Goal: Task Accomplishment & Management: Complete application form

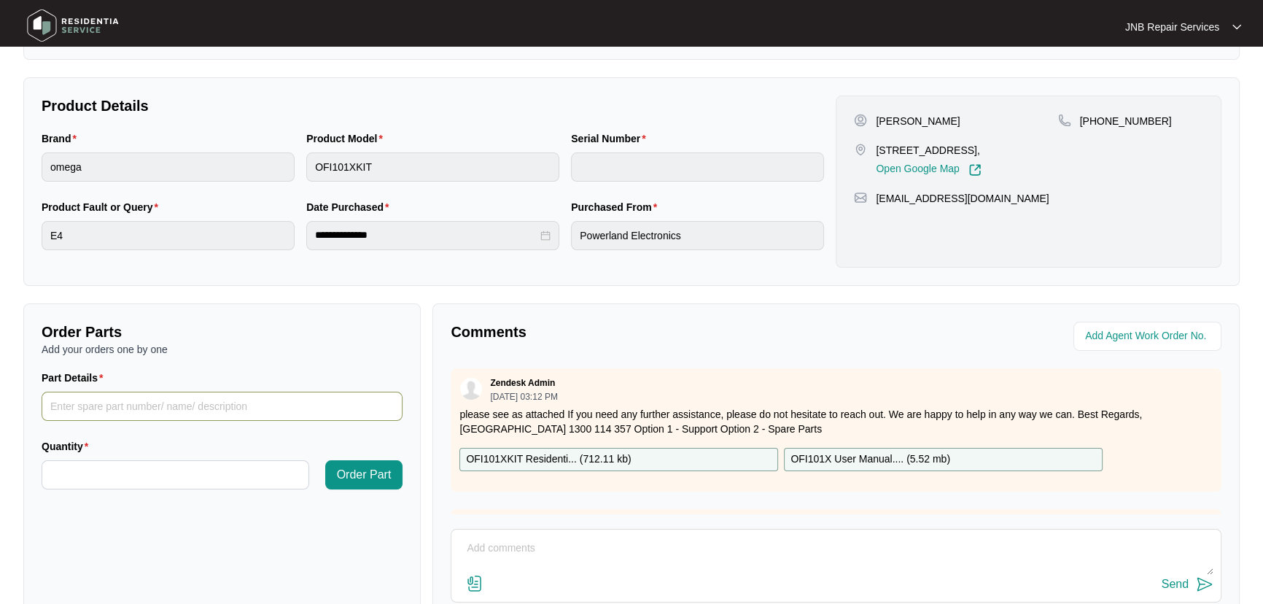
click at [190, 410] on input "Part Details" at bounding box center [222, 406] width 361 height 29
type input "hose to the washer pump please see the photo"
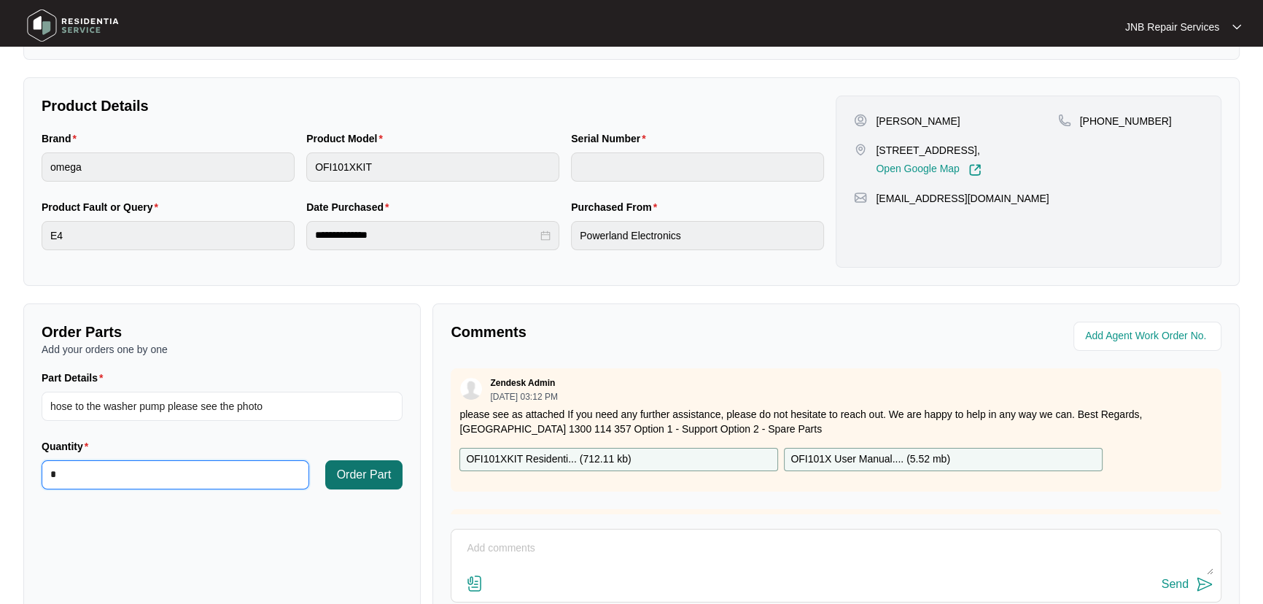
type input "*"
click at [371, 475] on span "Order Part" at bounding box center [364, 475] width 55 height 18
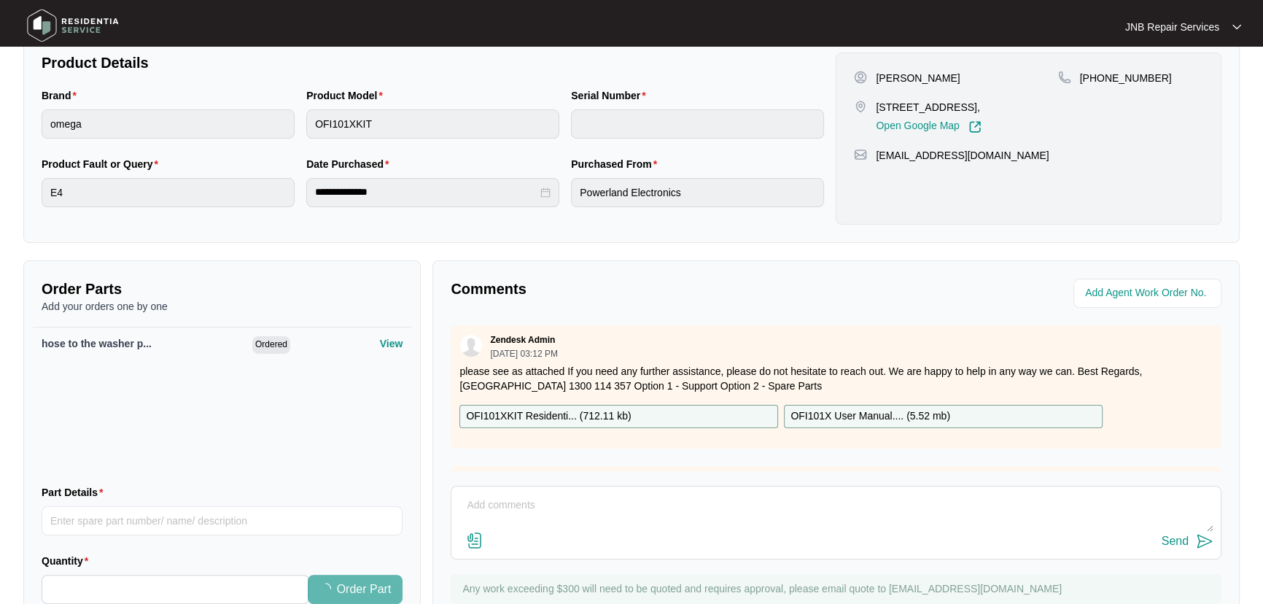
scroll to position [331, 0]
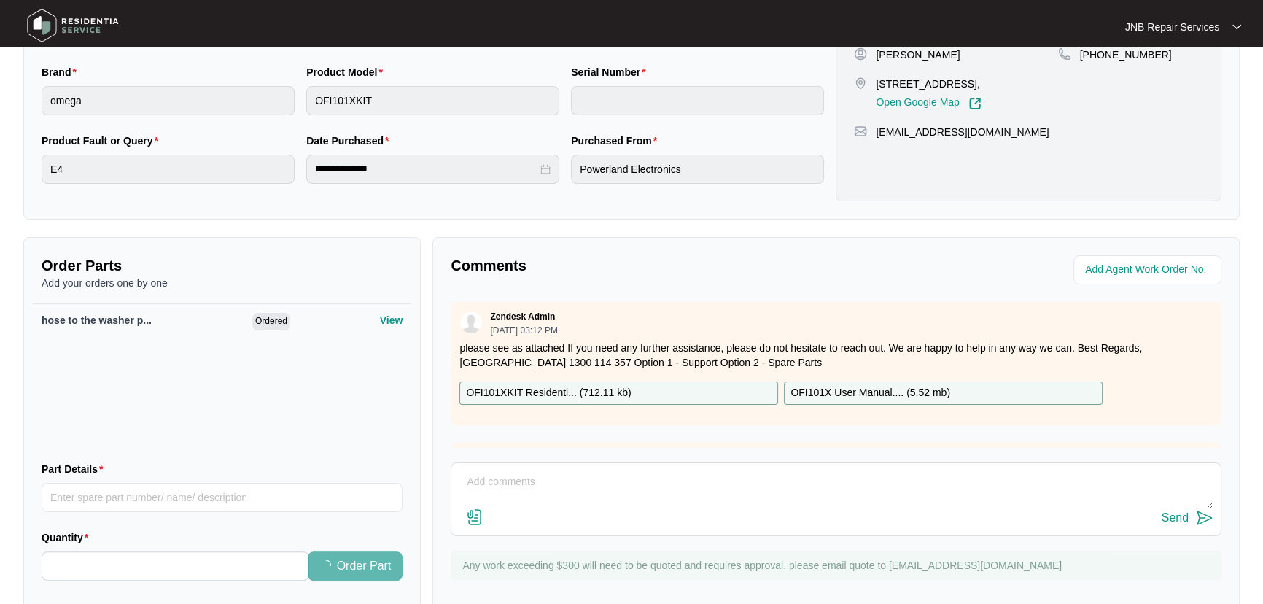
drag, startPoint x: 642, startPoint y: 505, endPoint x: 654, endPoint y: 519, distance: 18.1
click at [644, 505] on textarea at bounding box center [836, 489] width 755 height 38
click at [560, 484] on textarea at bounding box center [836, 489] width 755 height 38
paste textarea "641363 22/9 bhuwan complain e4 error, overflow checked found the hose connected…"
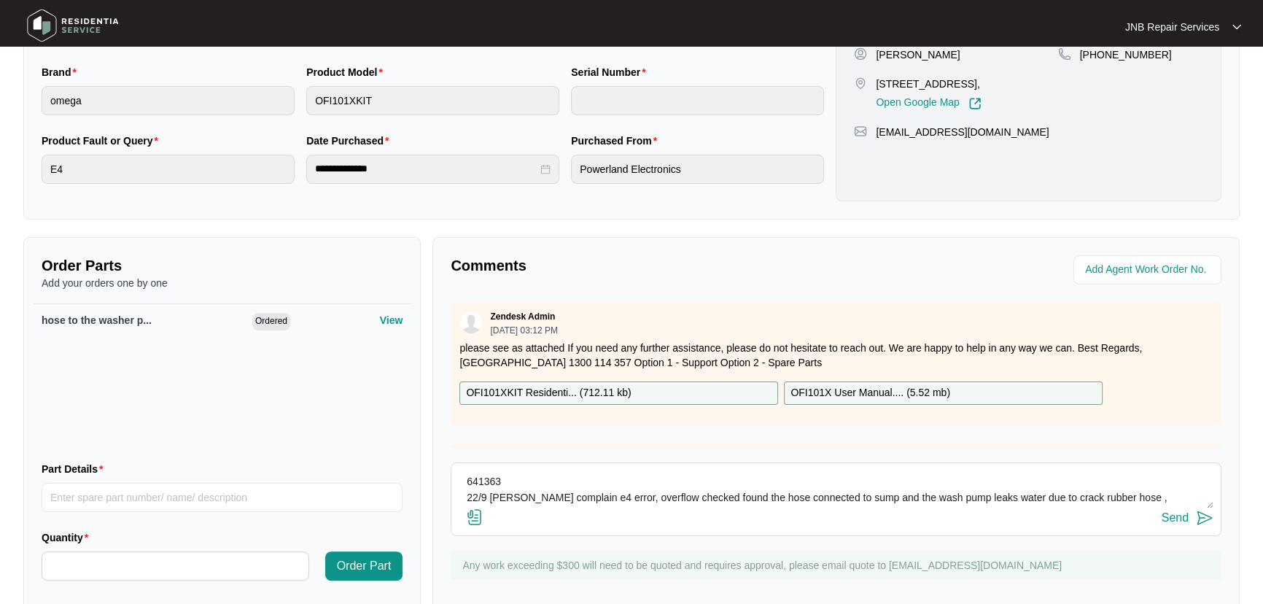
scroll to position [58, 0]
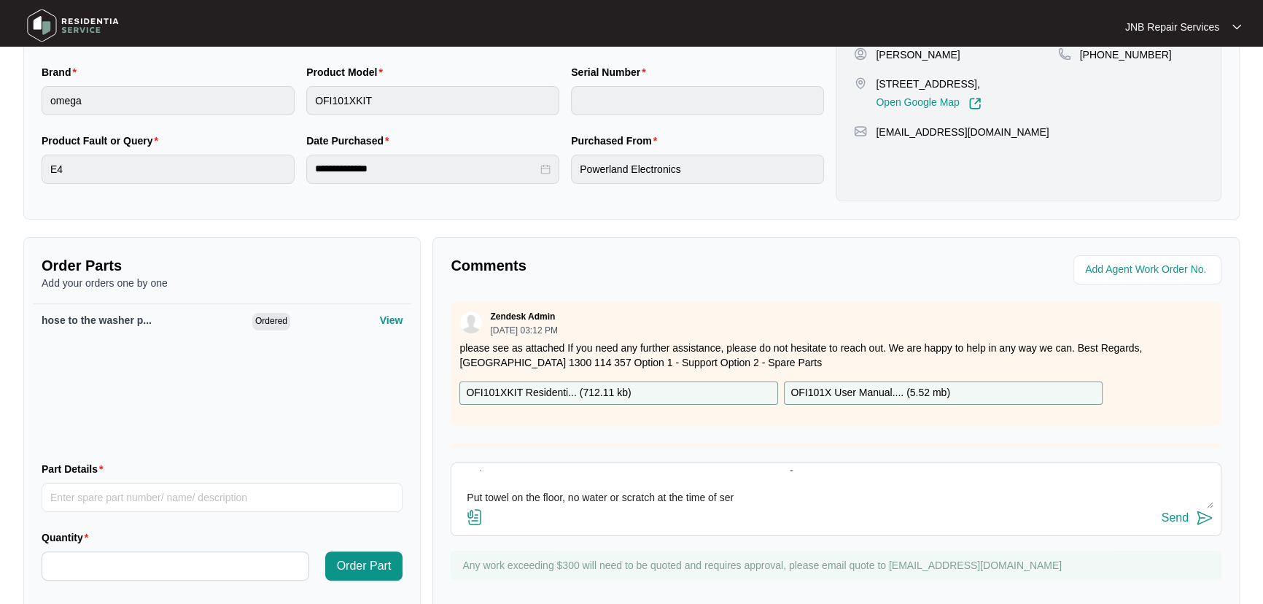
type textarea "641363 22/9 bhuwan complain e4 error, overflow checked found the hose connected…"
click at [471, 521] on img at bounding box center [475, 517] width 18 height 18
click at [0, 0] on input "file" at bounding box center [0, 0] width 0 height 0
click at [473, 518] on img at bounding box center [475, 517] width 18 height 18
click at [0, 0] on input "file" at bounding box center [0, 0] width 0 height 0
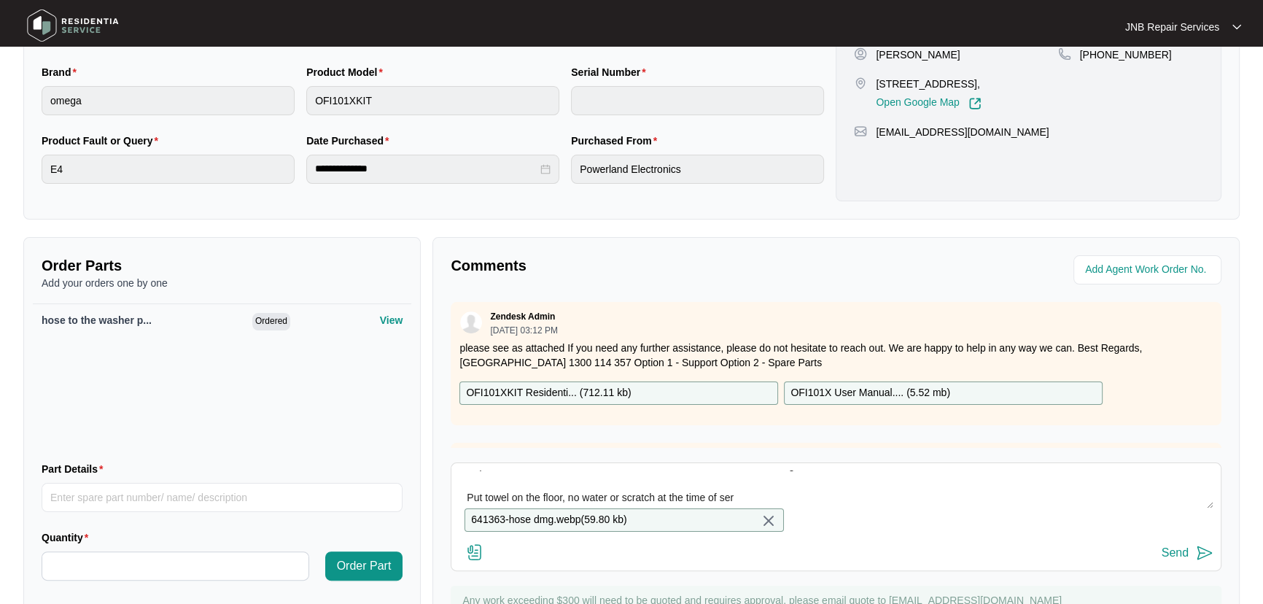
click at [1198, 562] on img at bounding box center [1205, 553] width 18 height 18
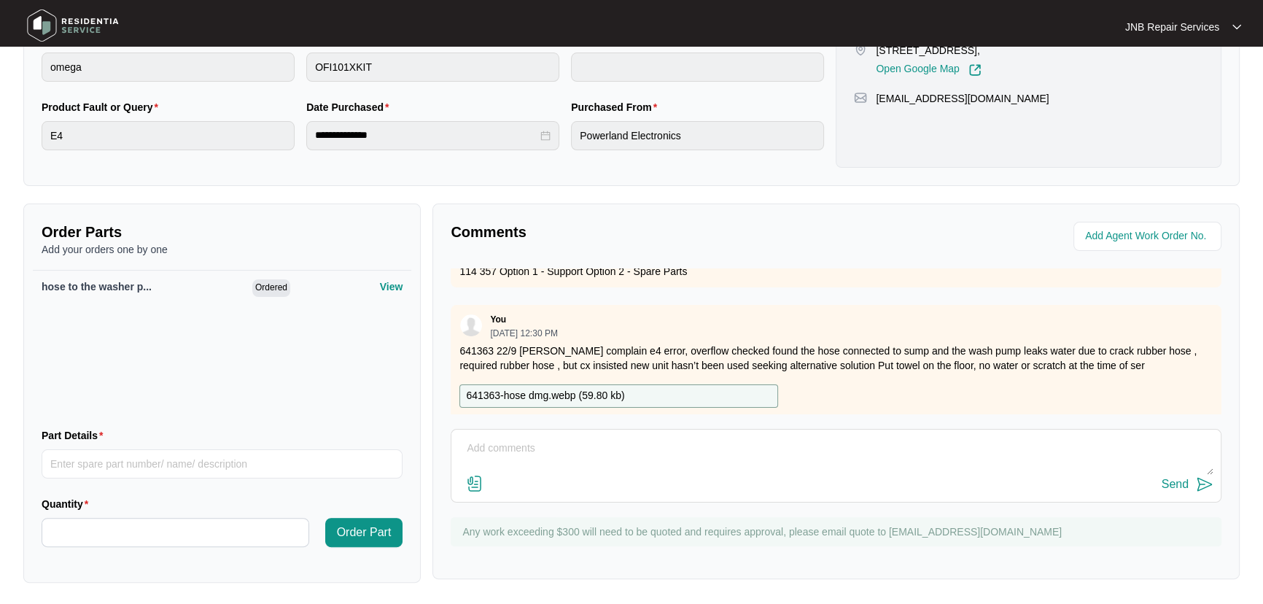
scroll to position [439, 0]
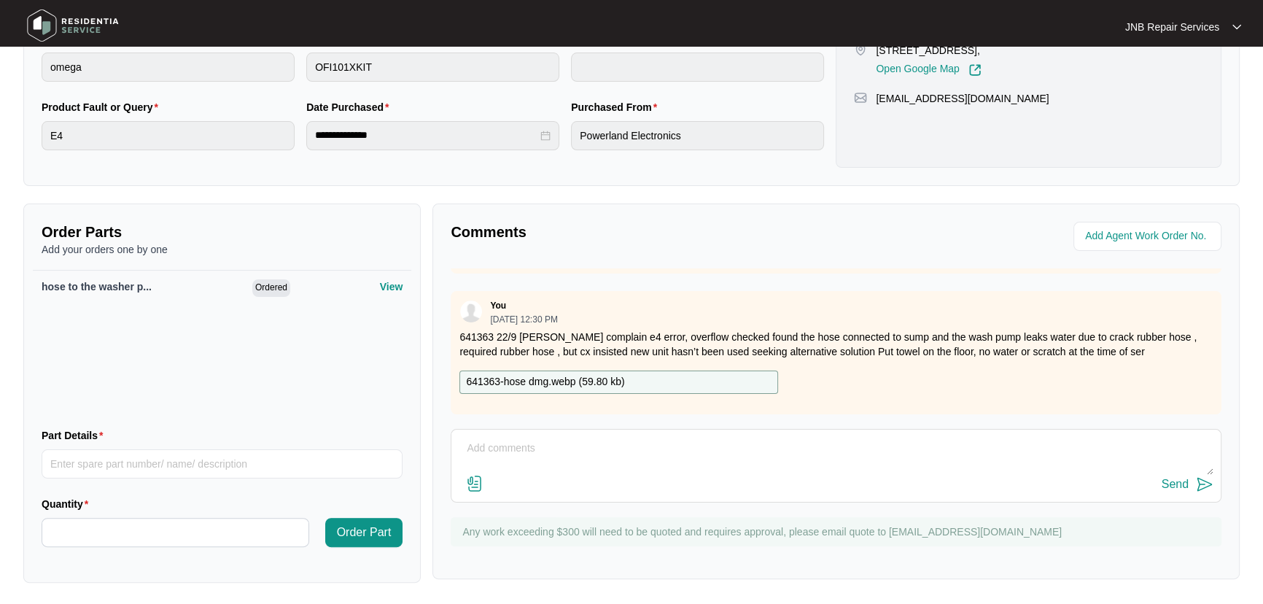
click at [473, 486] on img at bounding box center [475, 484] width 18 height 18
click at [0, 0] on input "file" at bounding box center [0, 0] width 0 height 0
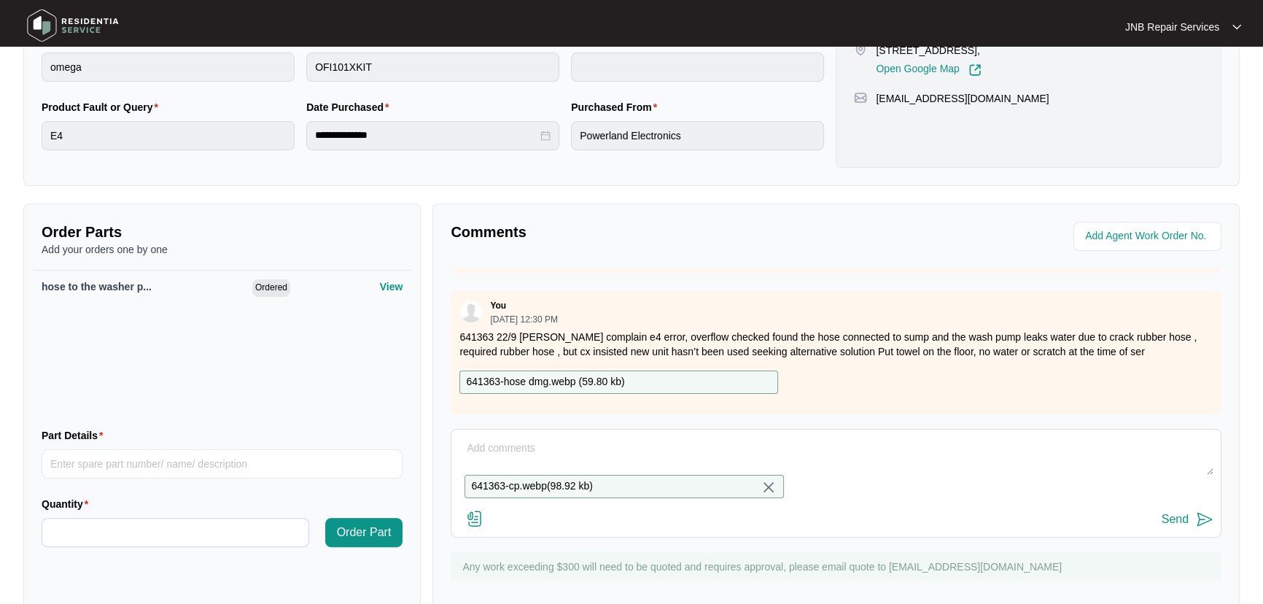
click at [1200, 527] on img at bounding box center [1205, 520] width 18 height 18
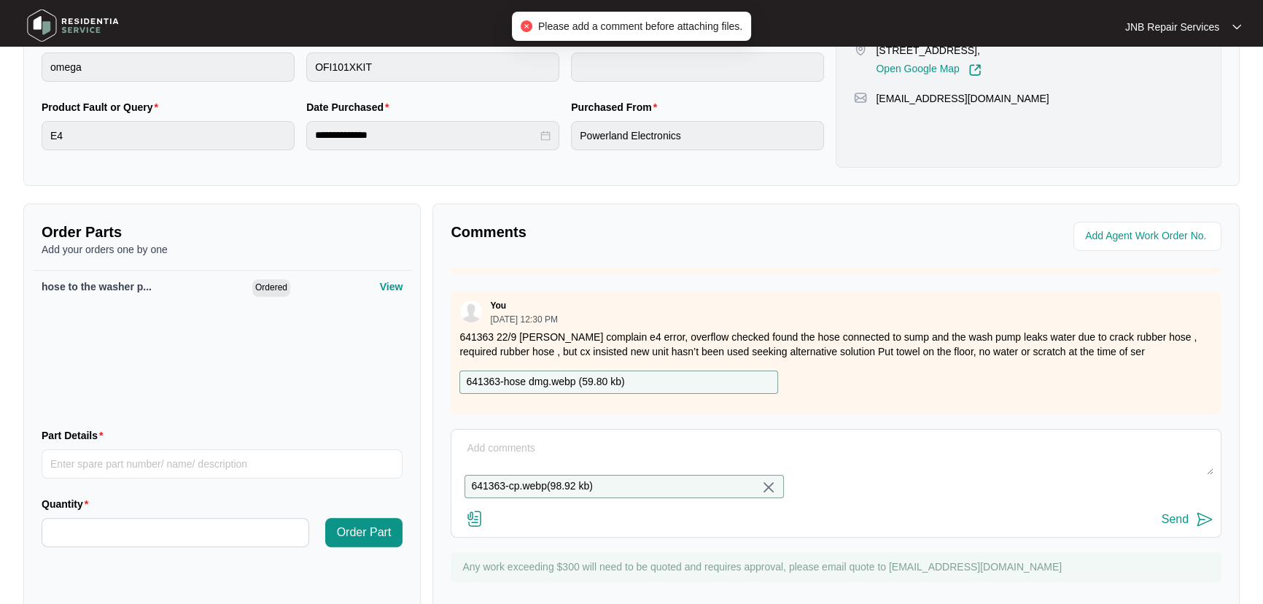
click at [788, 446] on textarea at bounding box center [836, 456] width 755 height 38
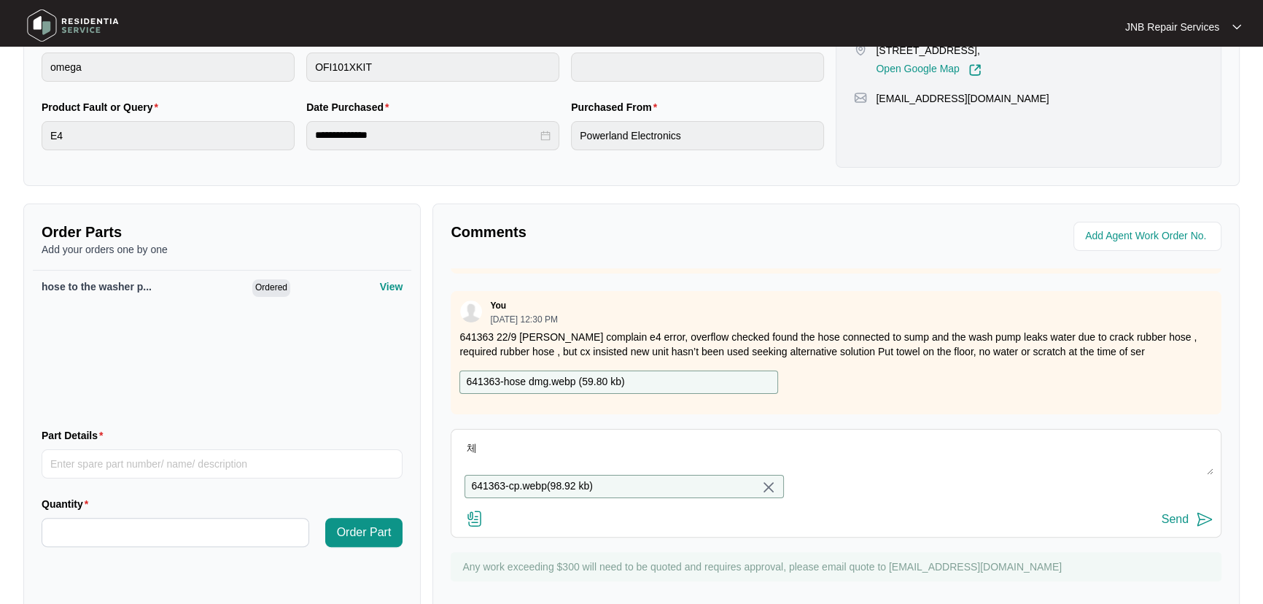
type textarea "ㅊ"
type textarea "cp updated"
click at [1196, 528] on img at bounding box center [1205, 520] width 18 height 18
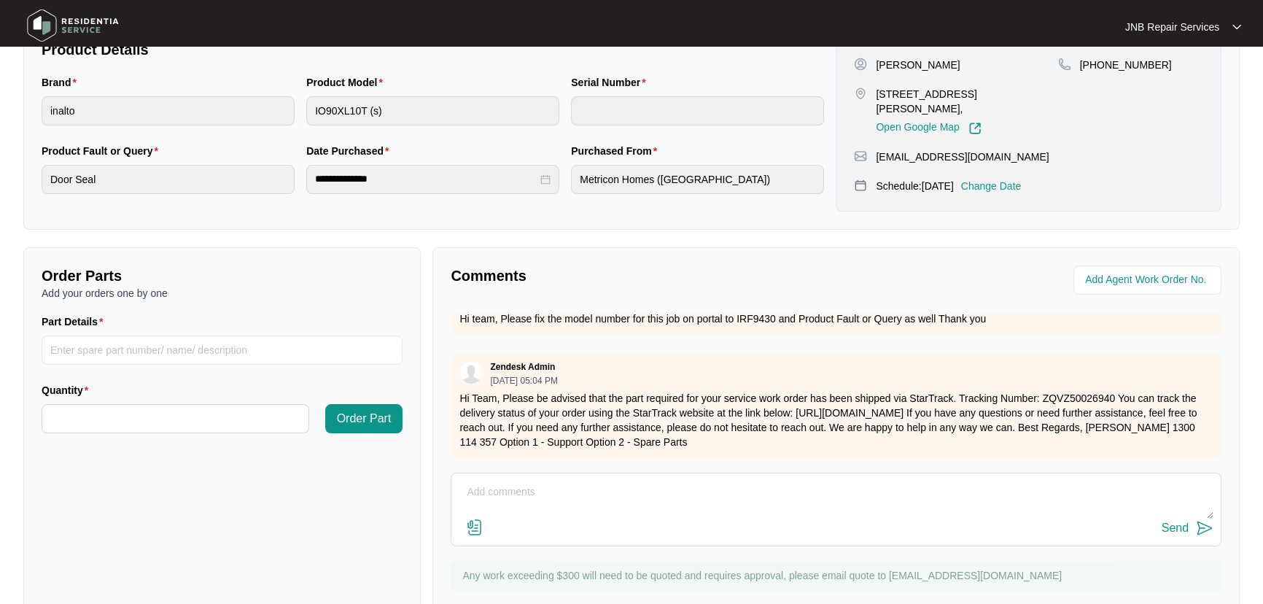
scroll to position [362, 0]
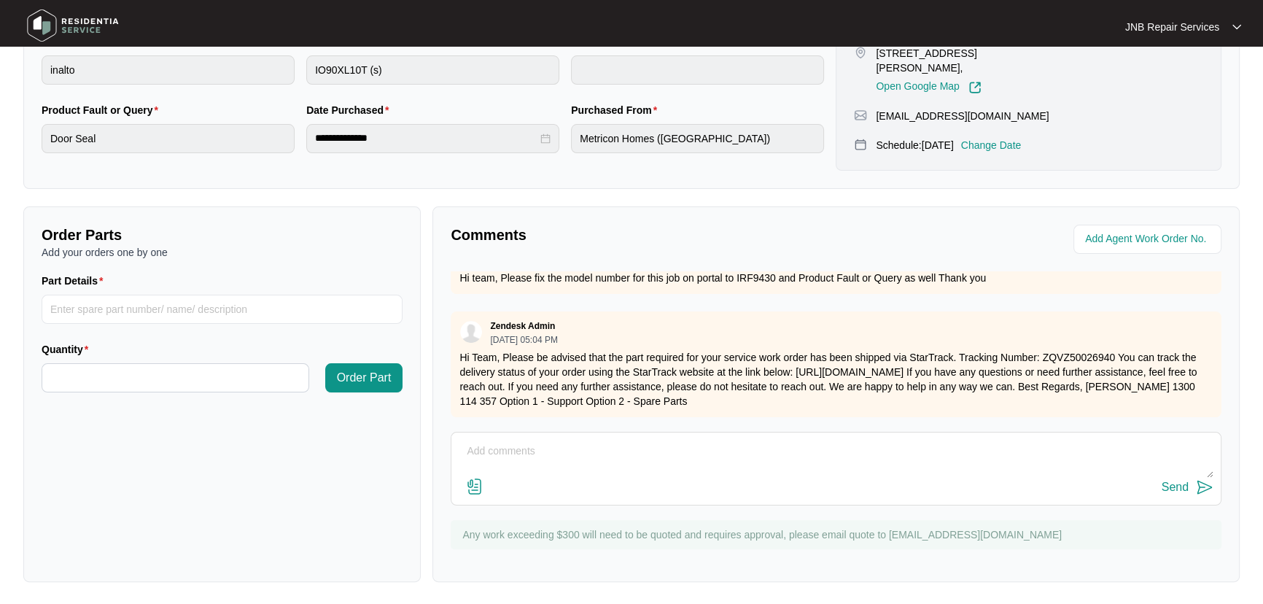
click at [685, 500] on div "Send" at bounding box center [836, 469] width 771 height 74
click at [706, 478] on div "Send" at bounding box center [836, 488] width 755 height 20
click at [699, 469] on textarea at bounding box center [836, 459] width 755 height 38
click at [685, 452] on textarea "Hi team the model number appears to be" at bounding box center [836, 459] width 755 height 38
paste textarea "IZF94300"
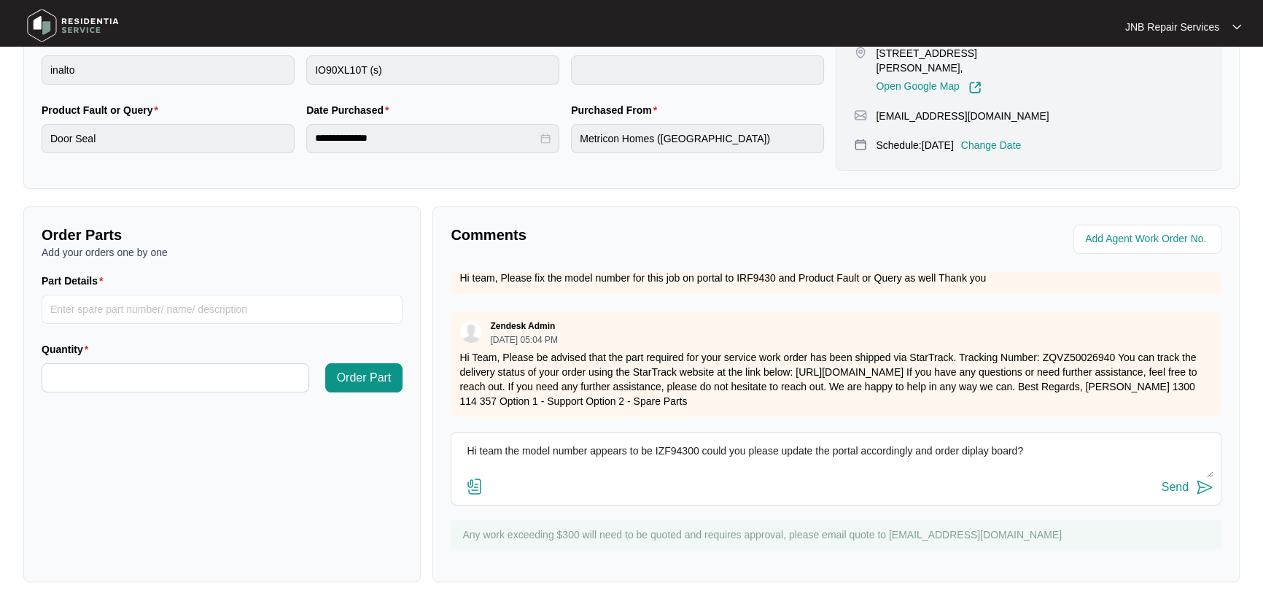
type textarea "Hi team the model number appears to be IZF94300 could you please update the por…"
click at [1192, 489] on button "Send" at bounding box center [1188, 488] width 52 height 20
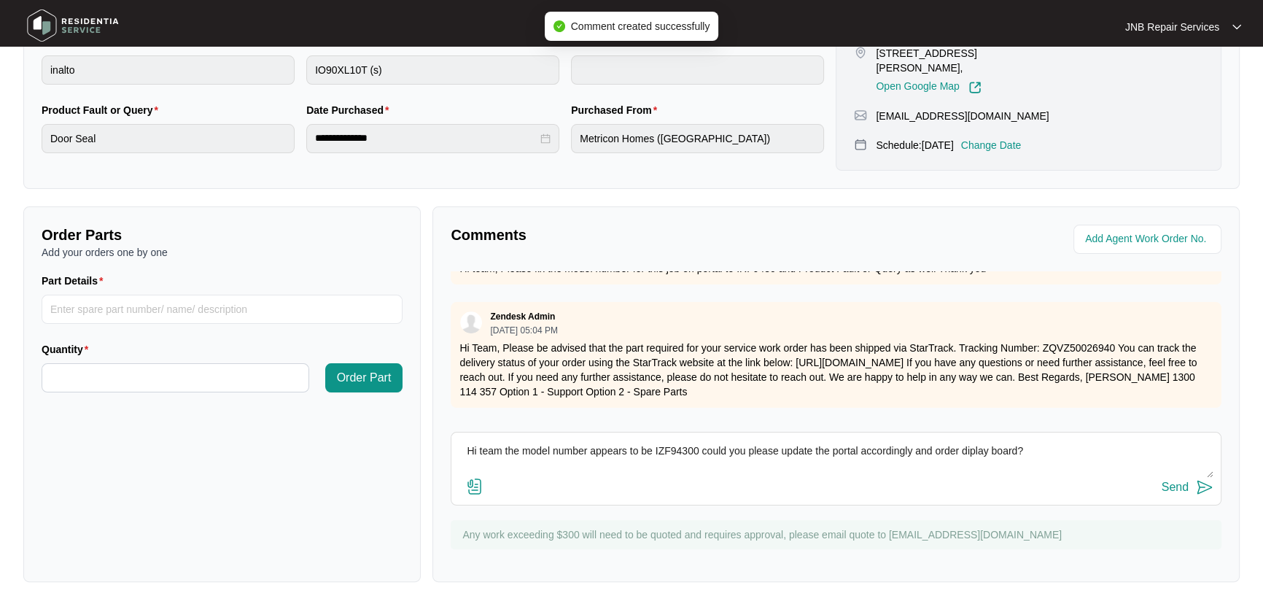
click at [581, 455] on textarea "Hi team the model number appears to be IZF94300 could you please update the por…" at bounding box center [836, 459] width 755 height 38
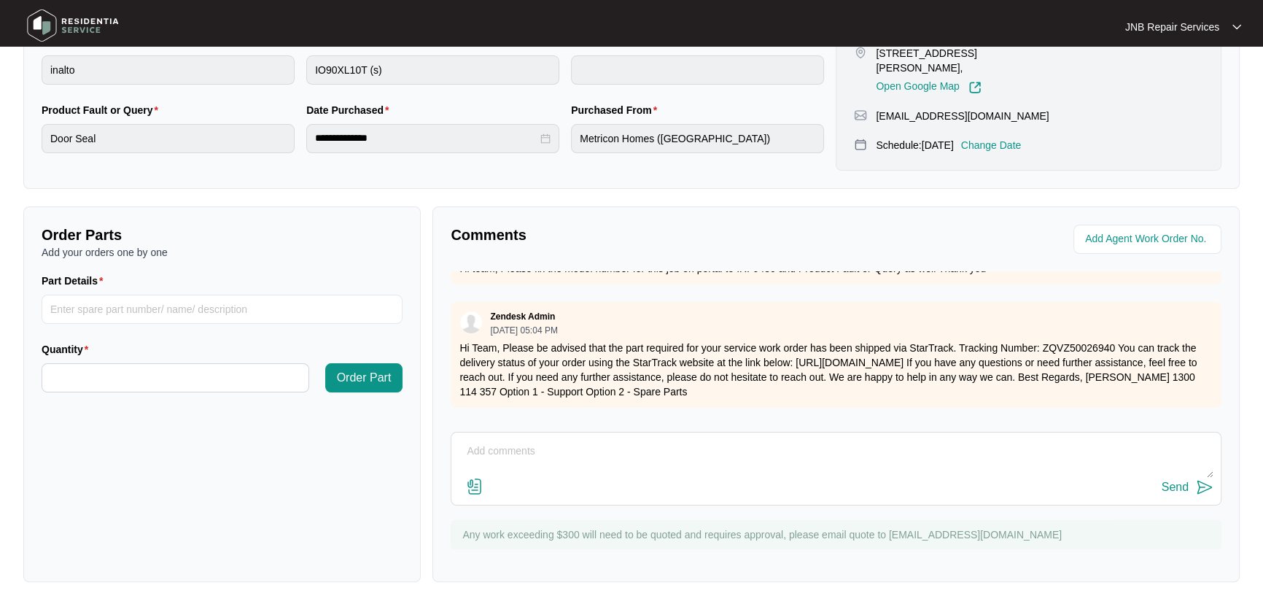
paste textarea "641693 22/09/25 ROSEVELT M: IZF94300 MSP BK As per customer cooktop buttons dis…"
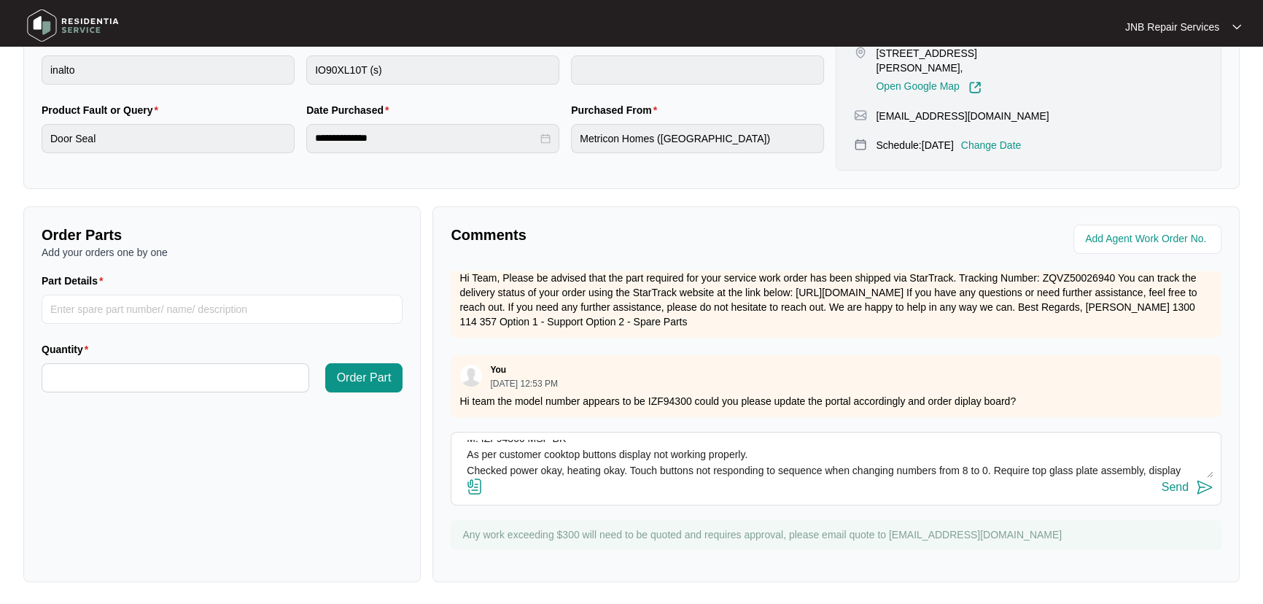
scroll to position [66, 0]
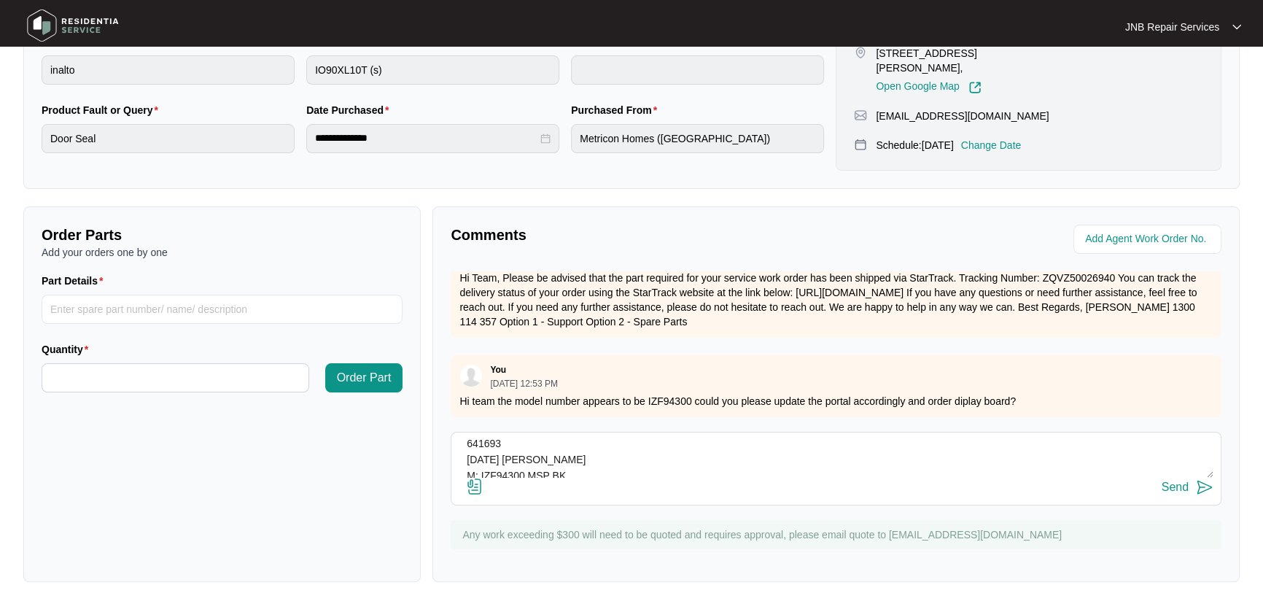
drag, startPoint x: 1140, startPoint y: 447, endPoint x: 1055, endPoint y: 464, distance: 86.2
click at [1054, 457] on textarea "641693 22/09/25 ROSEVELT M: IZF94300 MSP BK As per customer cooktop buttons dis…" at bounding box center [836, 459] width 755 height 38
click at [1123, 452] on textarea "641693 22/09/25 ROSEVELT M: IZF94300 MSP BK As per customer cooktop buttons dis…" at bounding box center [836, 459] width 755 height 38
drag, startPoint x: 1138, startPoint y: 459, endPoint x: 1049, endPoint y: 459, distance: 89.0
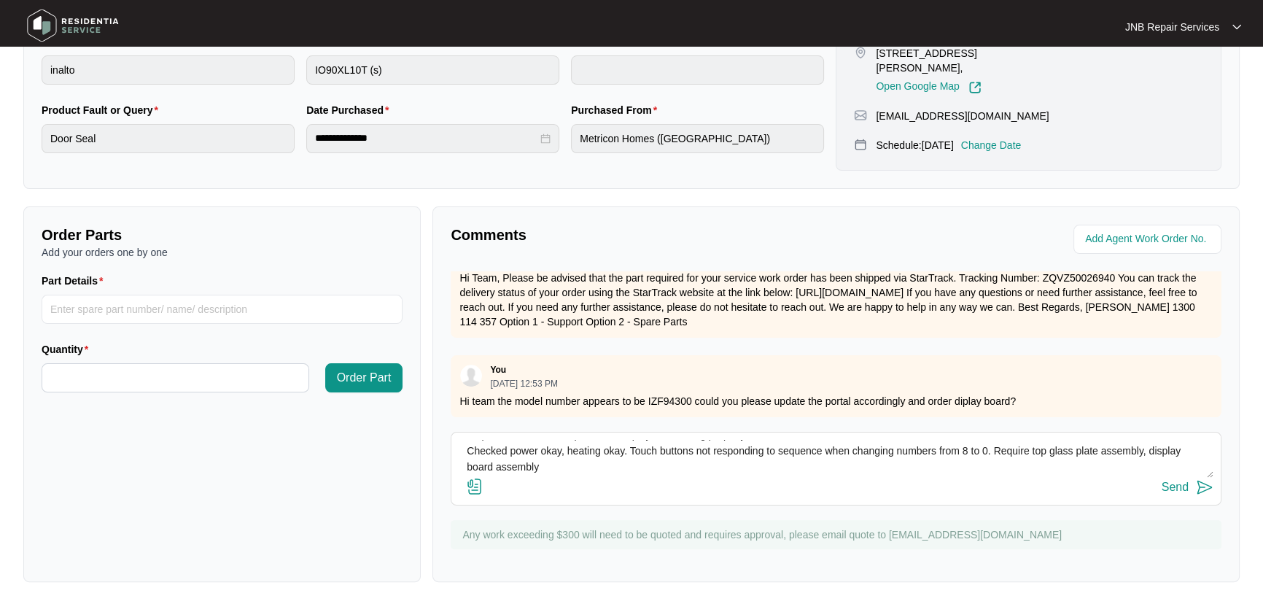
click at [1049, 459] on textarea "641693 22/09/25 ROSEVELT M: IZF94300 MSP BK As per customer cooktop buttons dis…" at bounding box center [836, 459] width 755 height 38
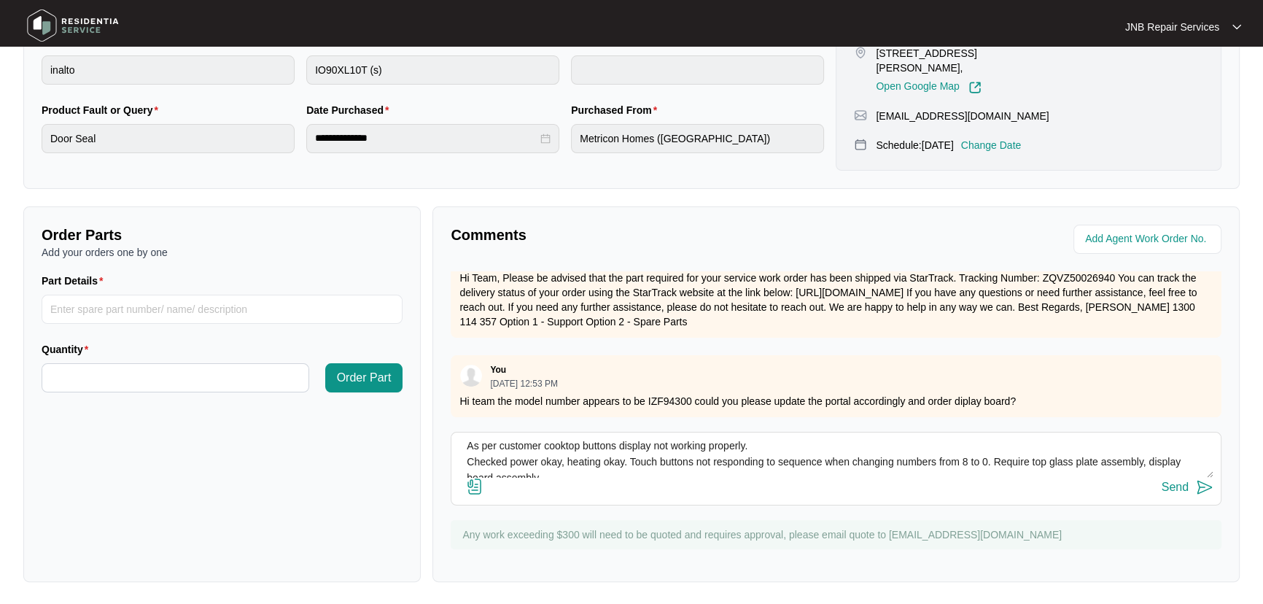
click at [1165, 459] on textarea "641693 22/09/25 ROSEVELT M: IZF94300 MSP BK As per customer cooktop buttons dis…" at bounding box center [836, 459] width 755 height 38
drag, startPoint x: 1179, startPoint y: 461, endPoint x: 1090, endPoint y: 462, distance: 89.0
click at [1090, 462] on textarea "641693 22/09/25 ROSEVELT M: IZF94300 MSP BK As per customer cooktop buttons dis…" at bounding box center [836, 459] width 755 height 38
click at [1132, 462] on textarea "641693 22/09/25 ROSEVELT M: IZF94300 MSP BK As per customer cooktop buttons dis…" at bounding box center [836, 459] width 755 height 38
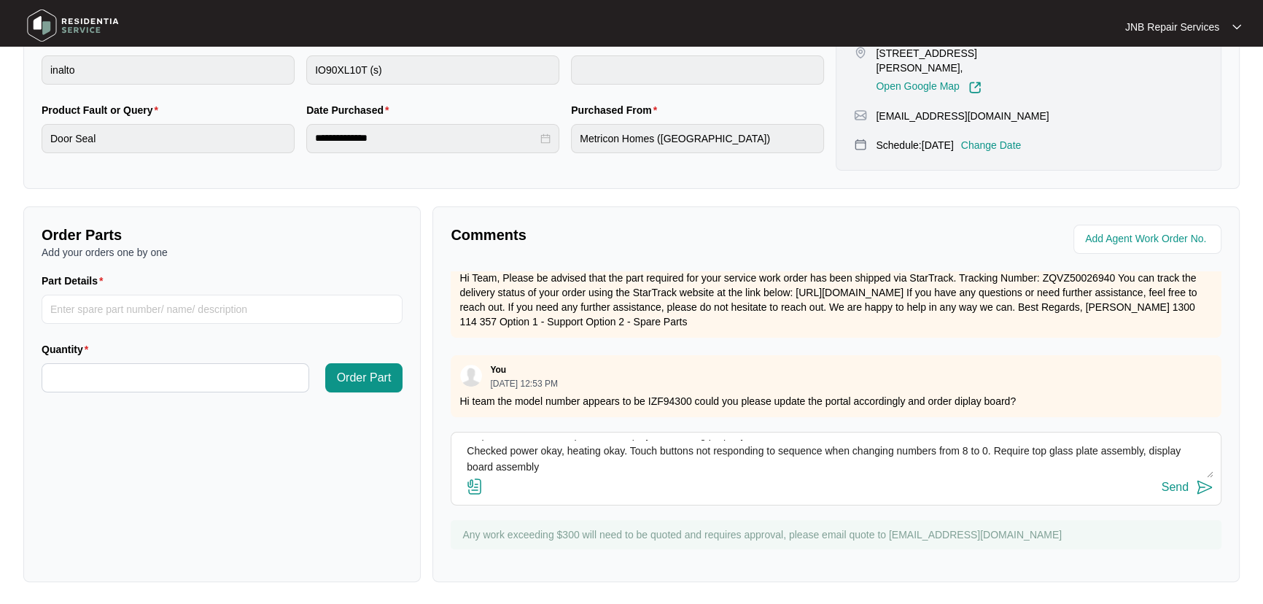
drag, startPoint x: 1144, startPoint y: 461, endPoint x: 1079, endPoint y: 459, distance: 64.2
click at [1079, 459] on textarea "641693 22/09/25 ROSEVELT M: IZF94300 MSP BK As per customer cooktop buttons dis…" at bounding box center [836, 459] width 755 height 38
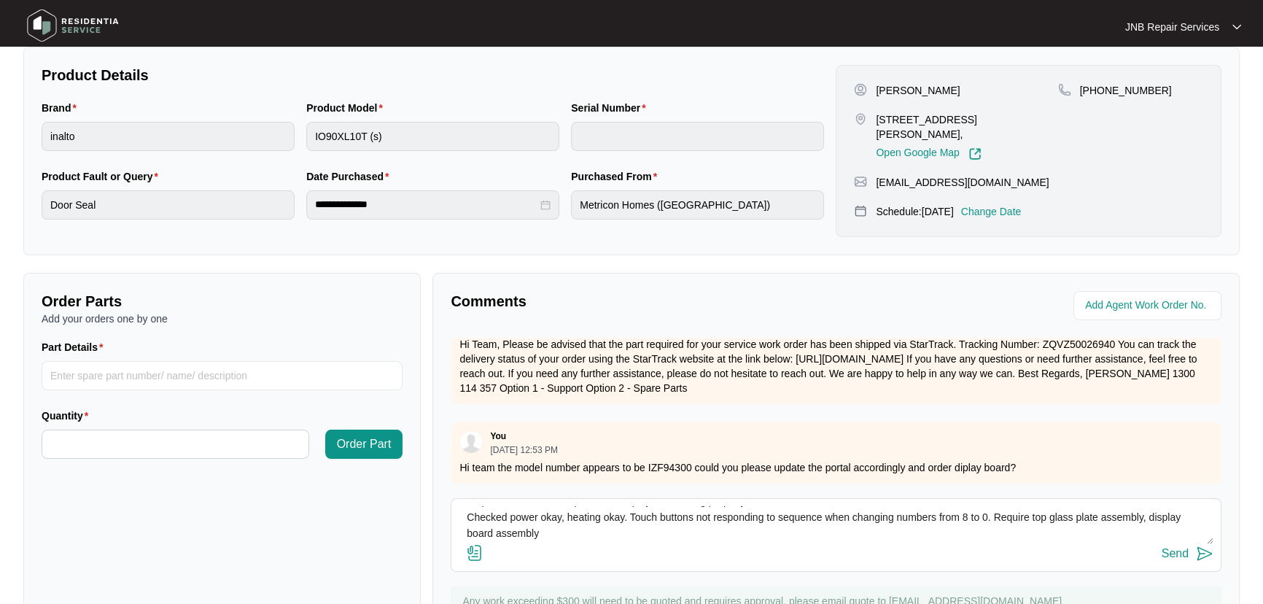
scroll to position [53, 0]
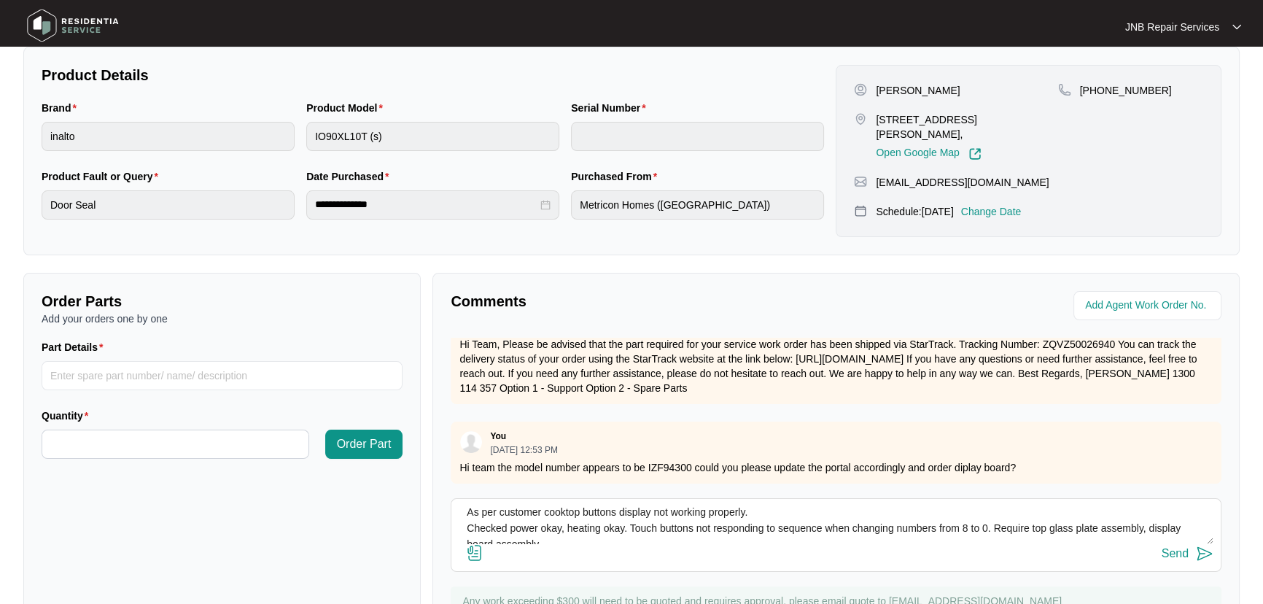
click at [1138, 527] on textarea "641693 22/09/25 ROSEVELT M: IZF94300 MSP BK As per customer cooktop buttons dis…" at bounding box center [836, 525] width 755 height 38
drag, startPoint x: 1143, startPoint y: 528, endPoint x: 1075, endPoint y: 527, distance: 67.8
click at [1075, 527] on textarea "641693 22/09/25 ROSEVELT M: IZF94300 MSP BK As per customer cooktop buttons dis…" at bounding box center [836, 525] width 755 height 38
click at [1032, 527] on textarea "641693 22/09/25 ROSEVELT M: IZF94300 MSP BK As per customer cooktop buttons dis…" at bounding box center [836, 525] width 755 height 38
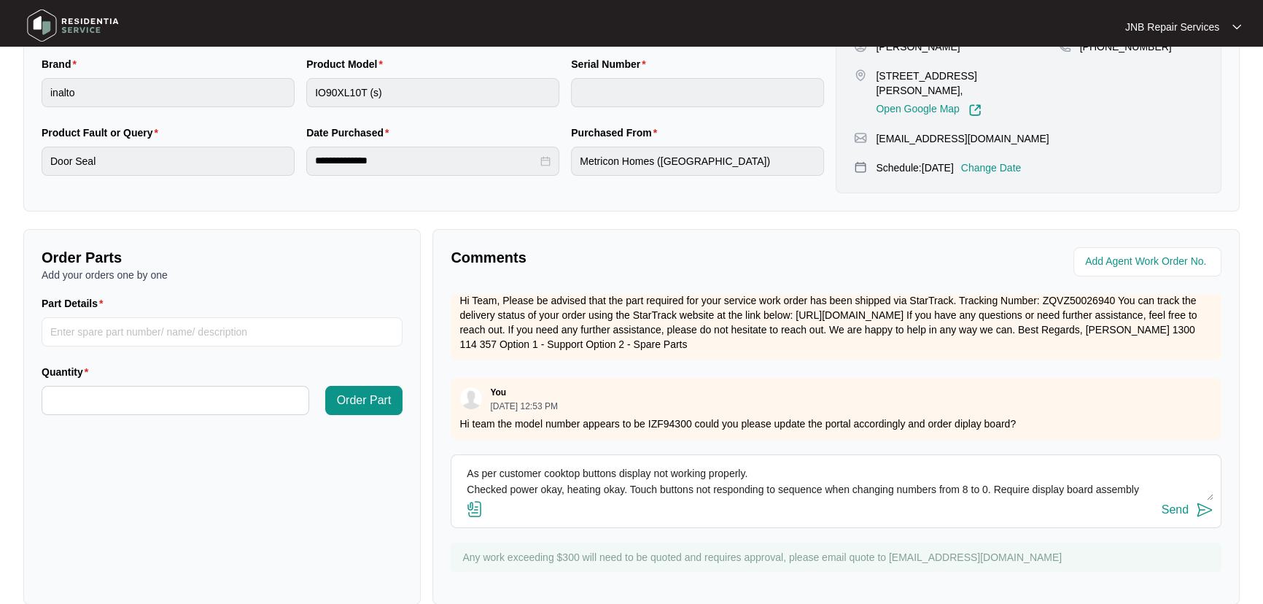
scroll to position [362, 0]
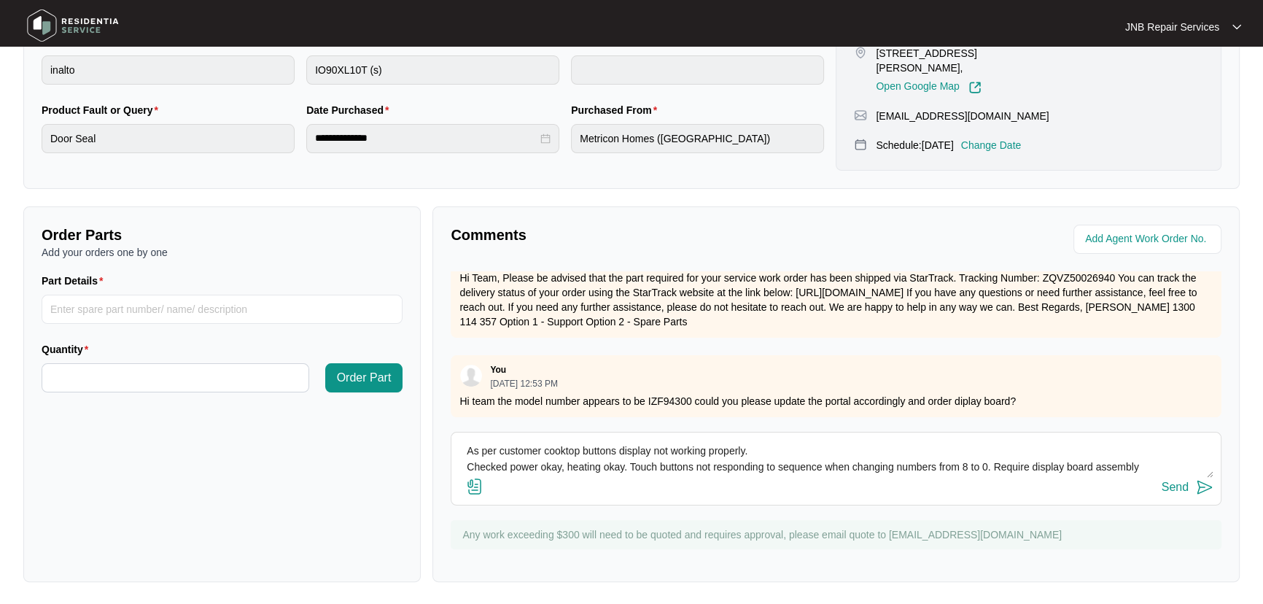
type textarea "641693 22/09/25 ROSEVELT M: IZF94300 MSP BK As per customer cooktop buttons dis…"
click at [1190, 487] on button "Send" at bounding box center [1188, 488] width 52 height 20
